Goal: Complete application form

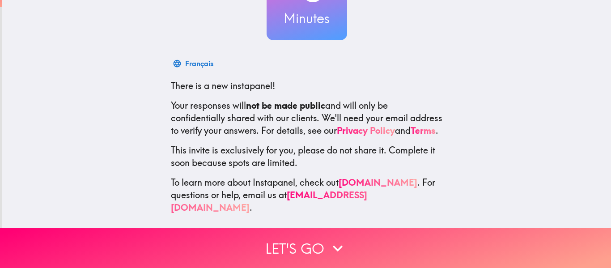
scroll to position [104, 0]
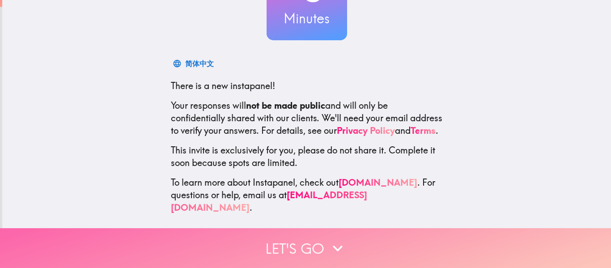
click at [267, 248] on button "Let's go" at bounding box center [305, 248] width 611 height 40
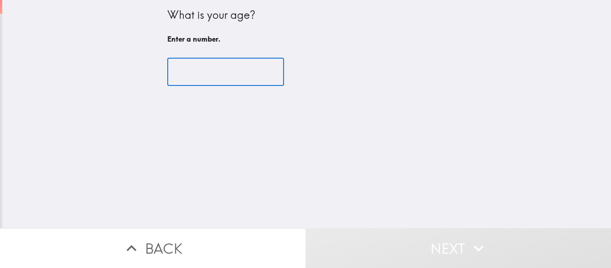
click at [213, 73] on input "number" at bounding box center [225, 72] width 117 height 28
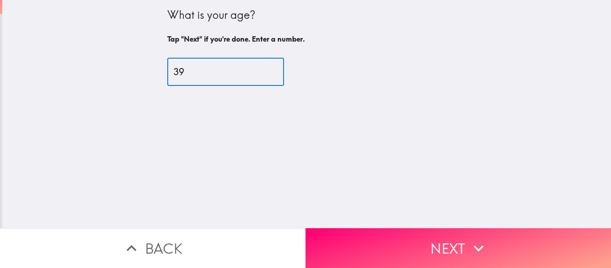
click at [261, 68] on input "39" at bounding box center [225, 72] width 117 height 28
click at [261, 68] on input "40" at bounding box center [225, 72] width 117 height 28
click at [261, 68] on input "57" at bounding box center [225, 72] width 117 height 28
click at [261, 77] on input "56" at bounding box center [225, 72] width 117 height 28
click at [261, 77] on input "55" at bounding box center [225, 72] width 117 height 28
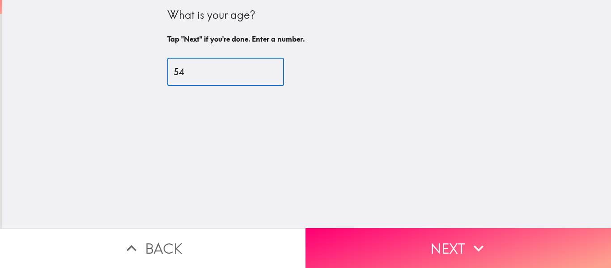
click at [261, 77] on input "54" at bounding box center [225, 72] width 117 height 28
click at [261, 77] on input "53" at bounding box center [225, 72] width 117 height 28
click at [261, 77] on input "52" at bounding box center [225, 72] width 117 height 28
click at [261, 77] on input "51" at bounding box center [225, 72] width 117 height 28
type input "50"
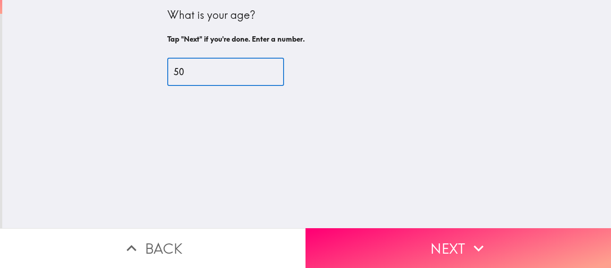
click at [261, 77] on input "50" at bounding box center [225, 72] width 117 height 28
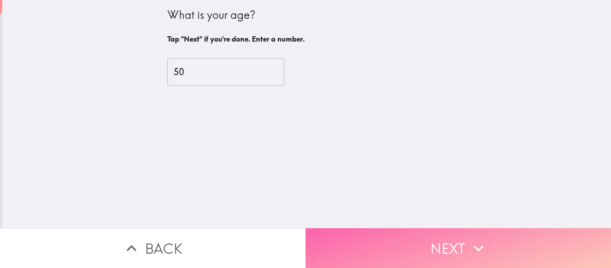
click at [386, 241] on button "Next" at bounding box center [459, 248] width 306 height 40
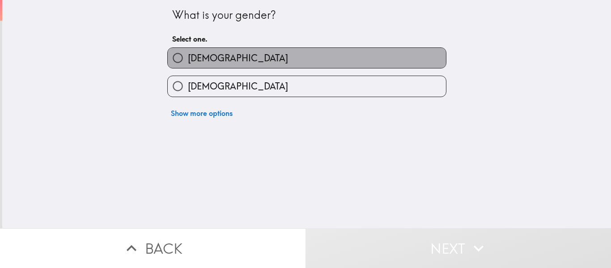
click at [239, 58] on label "[DEMOGRAPHIC_DATA]" at bounding box center [307, 58] width 278 height 20
click at [188, 58] on input "[DEMOGRAPHIC_DATA]" at bounding box center [178, 58] width 20 height 20
radio input "true"
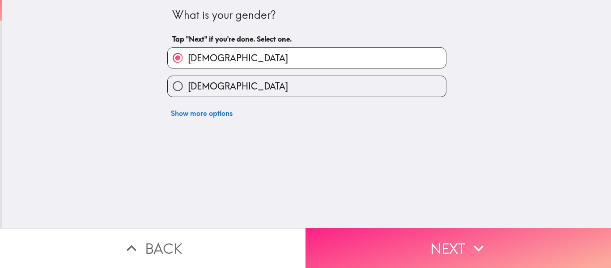
click at [364, 246] on button "Next" at bounding box center [459, 248] width 306 height 40
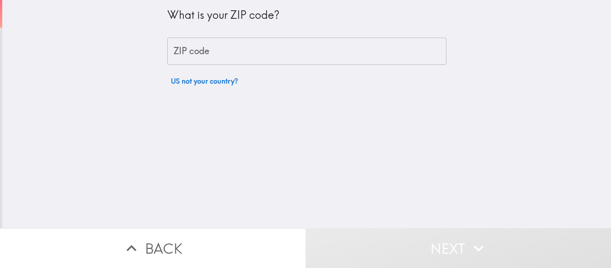
click at [243, 48] on input "ZIP code" at bounding box center [306, 52] width 279 height 28
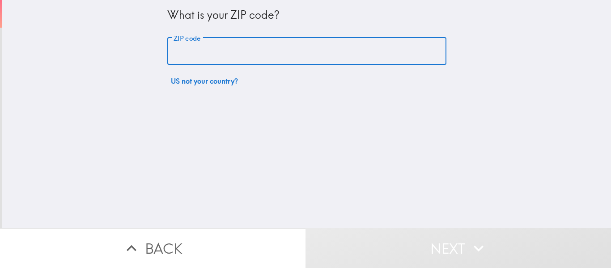
type input "07927"
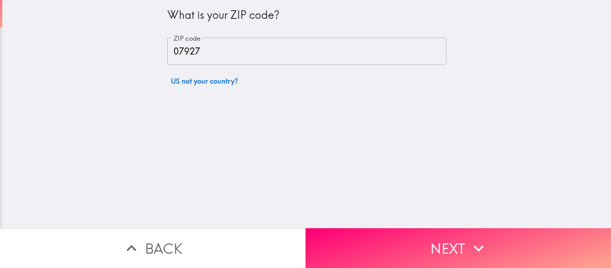
click at [373, 106] on div "What is your ZIP code? ZIP code 07927 ZIP code US not your country?" at bounding box center [306, 114] width 609 height 228
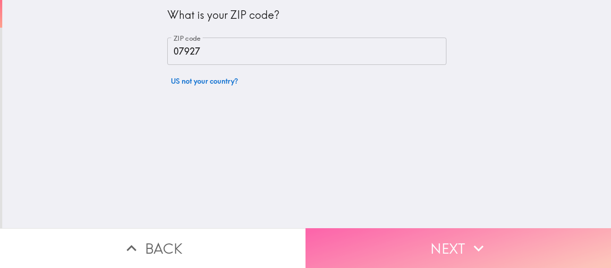
click at [393, 228] on button "Next" at bounding box center [459, 248] width 306 height 40
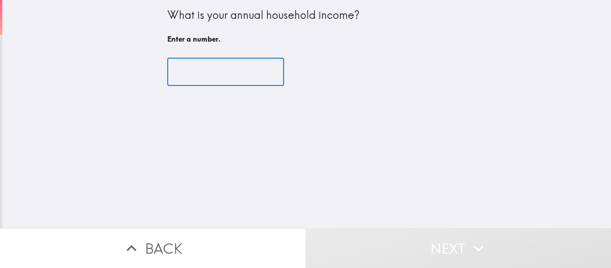
click at [212, 71] on input "number" at bounding box center [225, 72] width 117 height 28
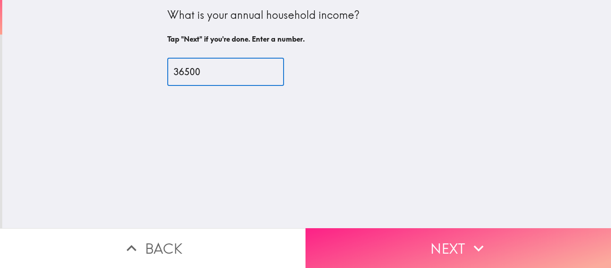
type input "36500"
click at [369, 228] on button "Next" at bounding box center [459, 248] width 306 height 40
